Goal: Task Accomplishment & Management: Use online tool/utility

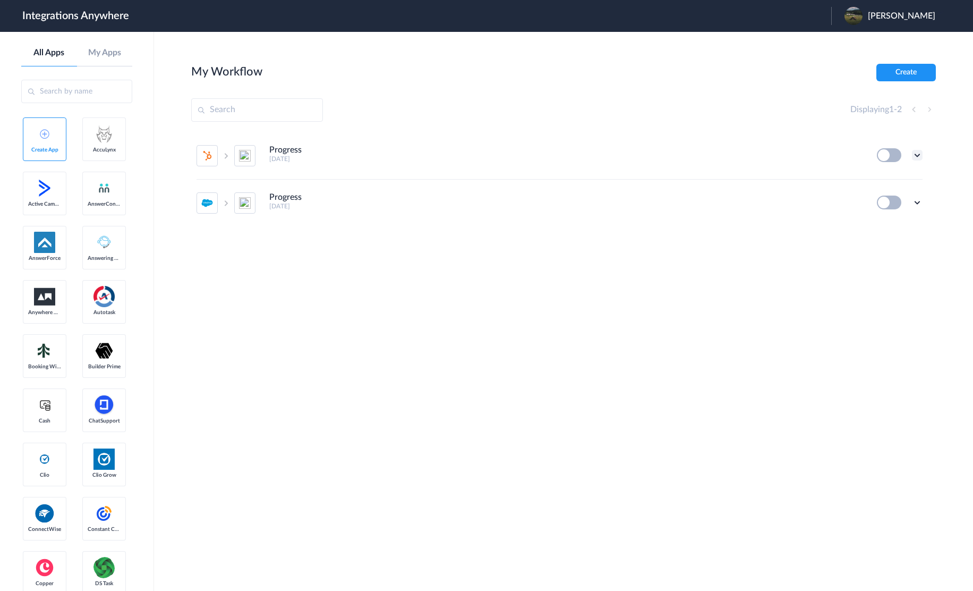
click at [918, 152] on icon at bounding box center [917, 155] width 11 height 11
click at [913, 15] on div "Vivin" at bounding box center [894, 16] width 101 height 18
click at [861, 45] on link "Logout" at bounding box center [850, 42] width 22 height 7
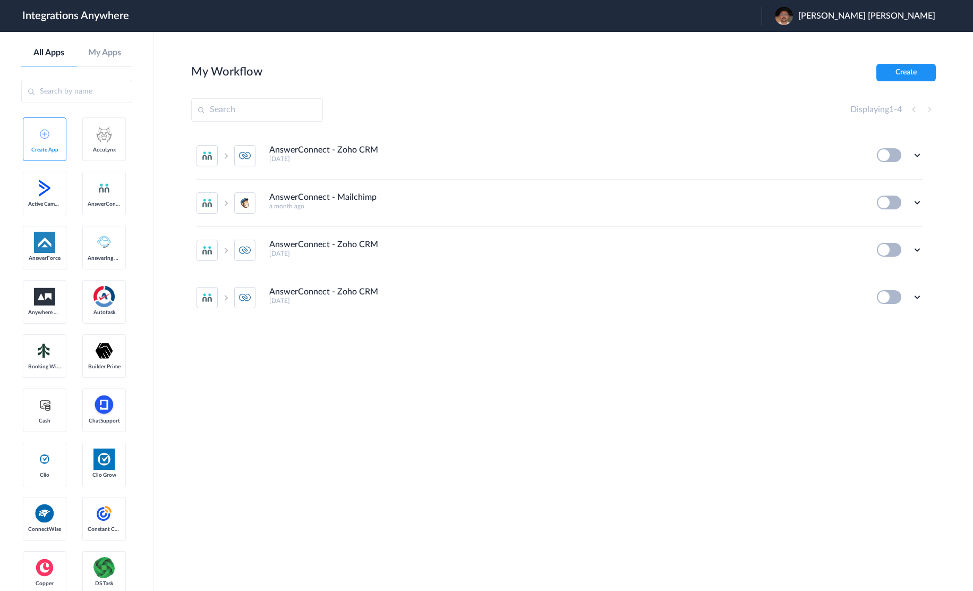
click at [602, 258] on li "AnswerConnect - Zoho CRM [DATE] Edit Task history Delete" at bounding box center [559, 250] width 726 height 47
click at [493, 426] on section "My Workflow Create Displaying 1 - 4 AnswerConnect - Zoho CRM [DATE] Edit Task h…" at bounding box center [563, 343] width 745 height 559
